Goal: Information Seeking & Learning: Learn about a topic

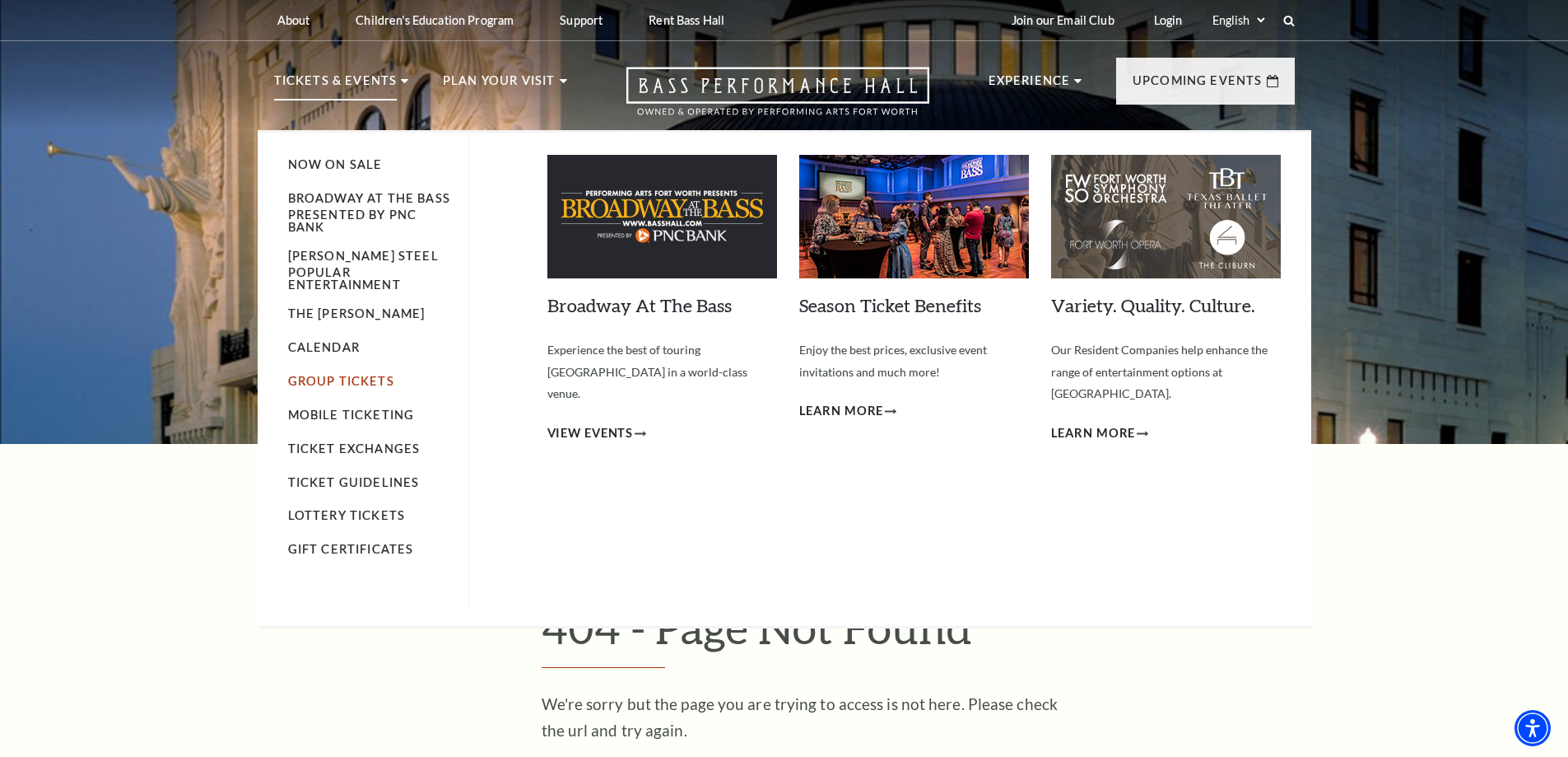
click at [340, 374] on link "Group Tickets" at bounding box center [340, 381] width 106 height 14
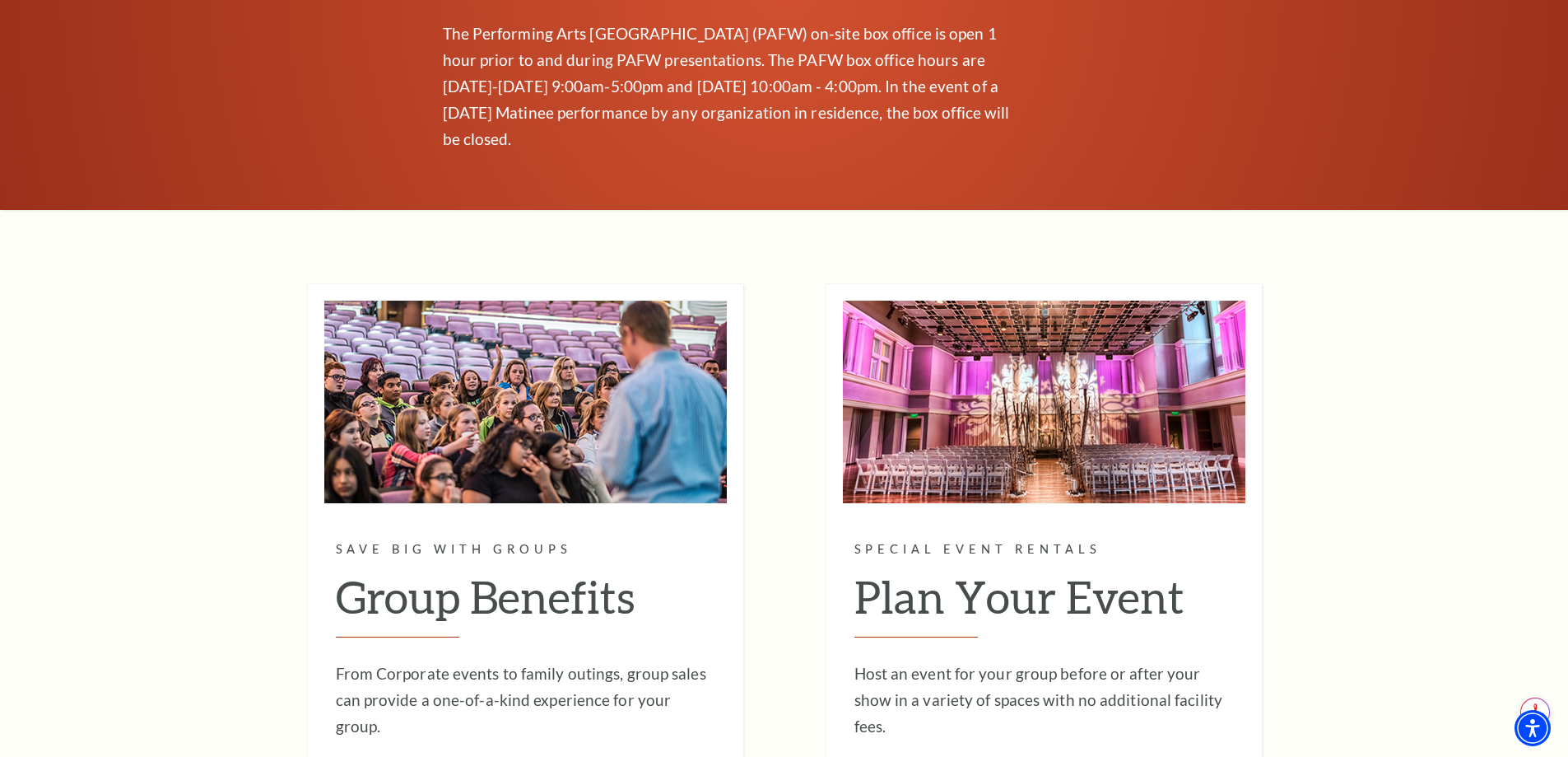
scroll to position [4130, 0]
